Goal: Task Accomplishment & Management: Manage account settings

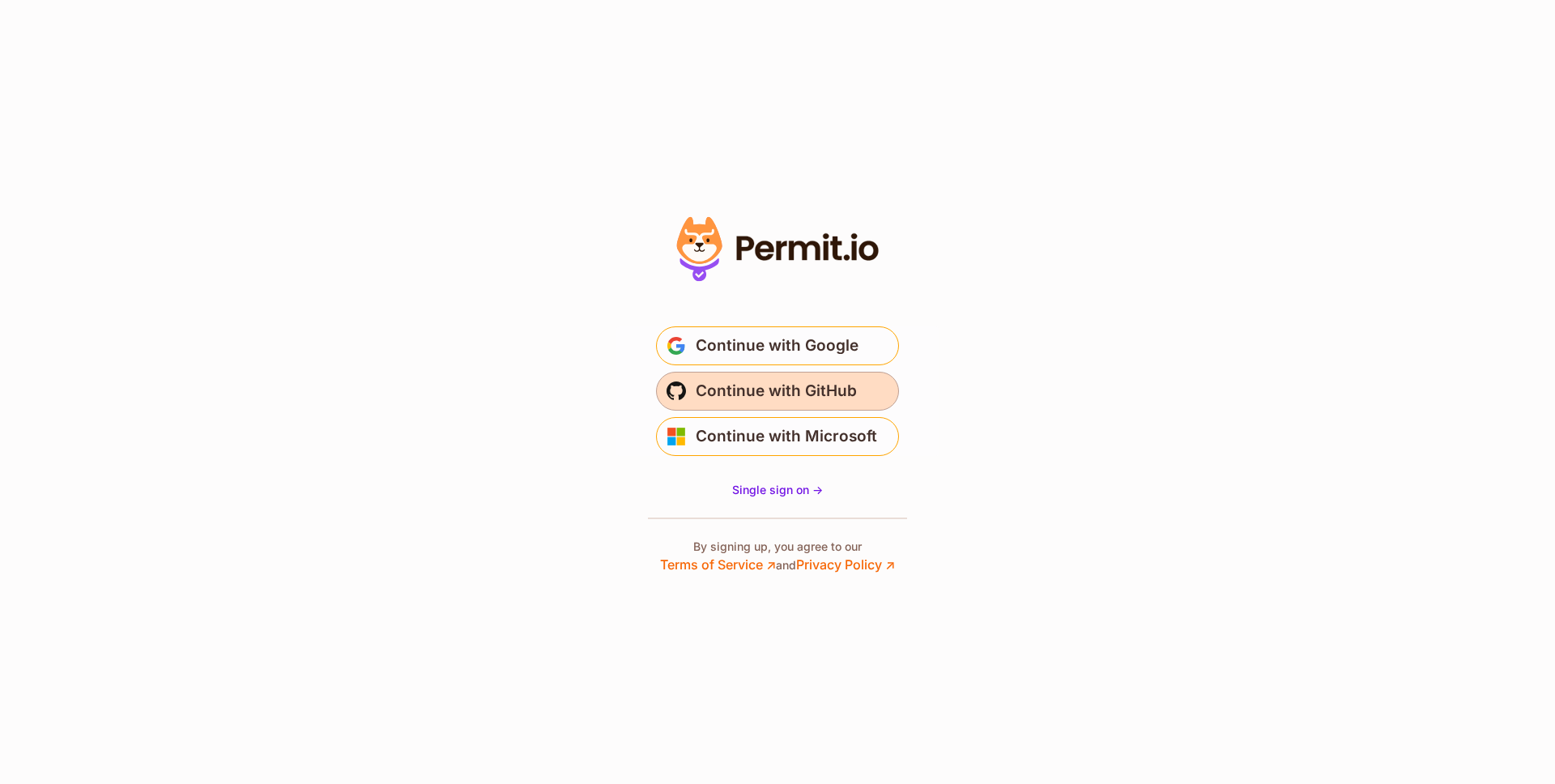
click at [810, 398] on span "Continue with GitHub" at bounding box center [776, 391] width 161 height 26
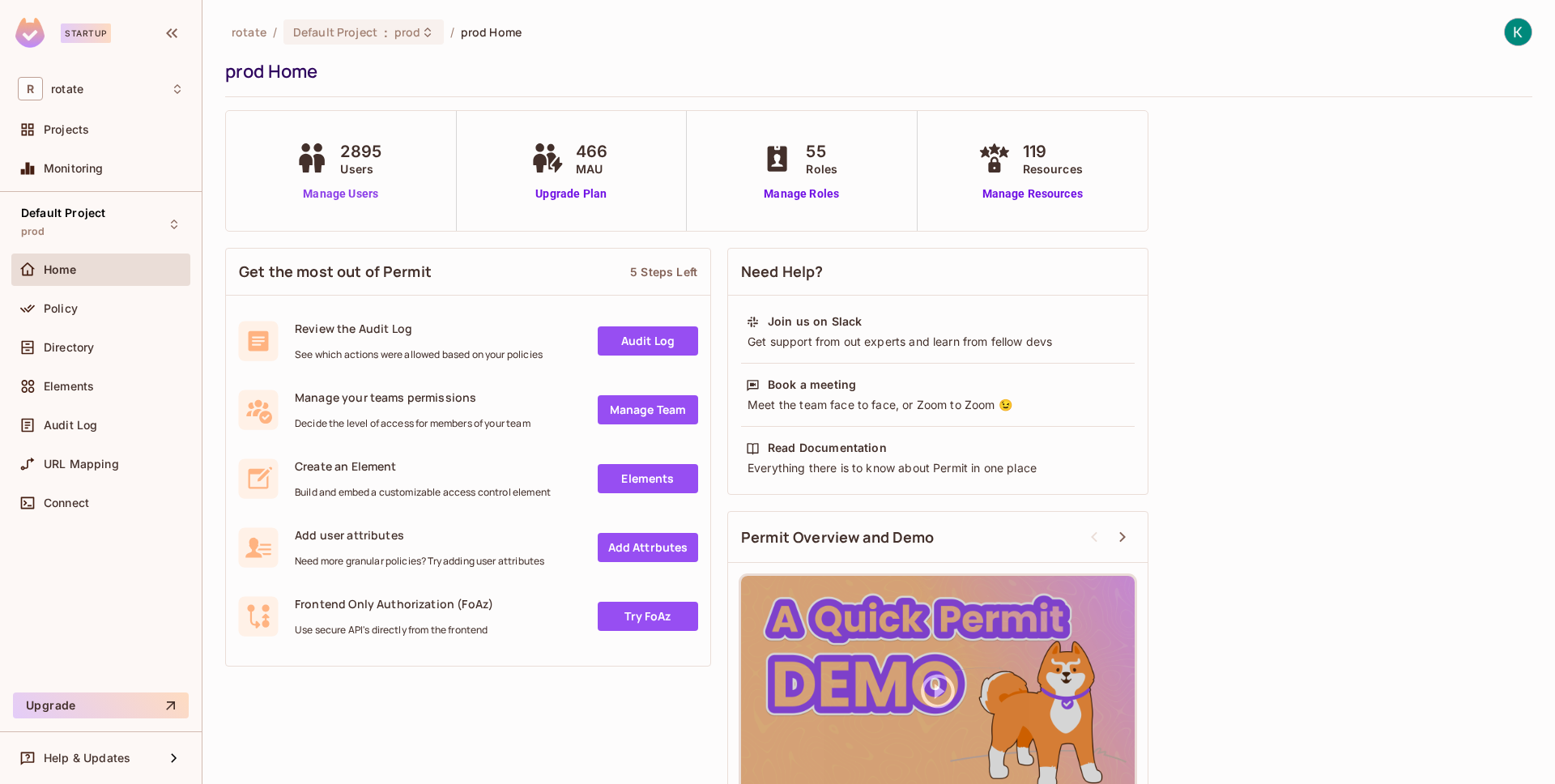
click at [349, 197] on link "Manage Users" at bounding box center [341, 193] width 98 height 17
